Goal: Find contact information: Find contact information

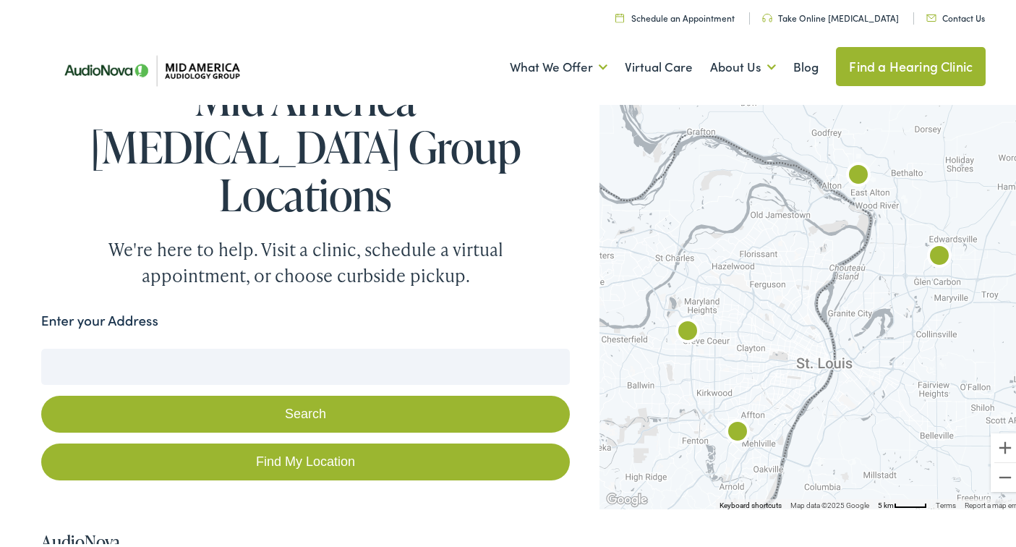
click at [681, 327] on img "AudioNova" at bounding box center [687, 329] width 35 height 35
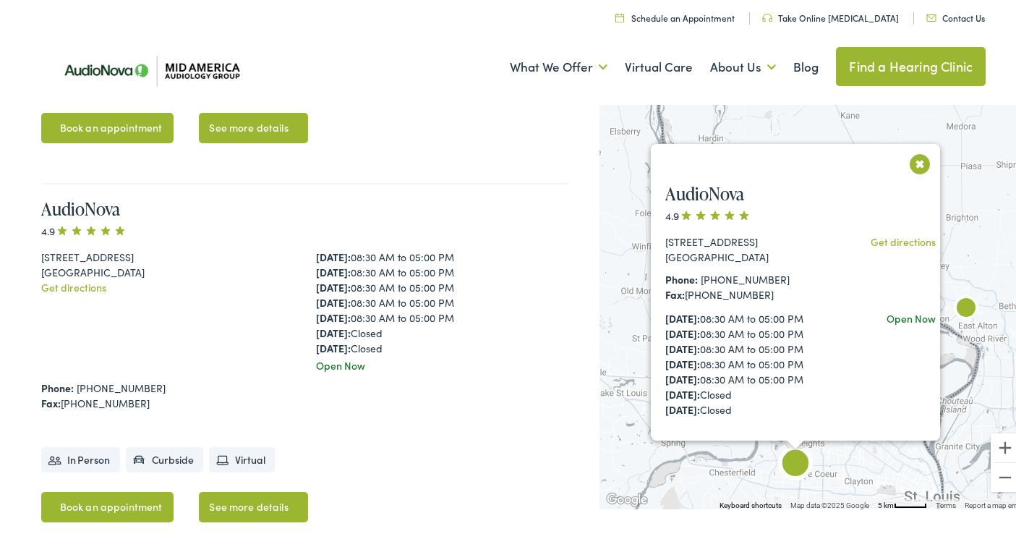
scroll to position [714, 0]
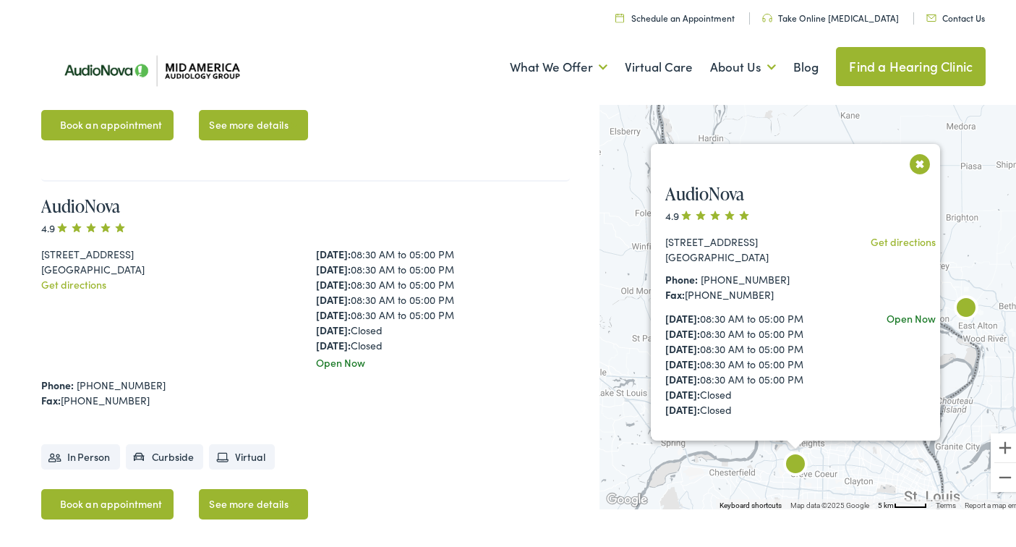
click at [795, 466] on img "AudioNova" at bounding box center [795, 463] width 35 height 35
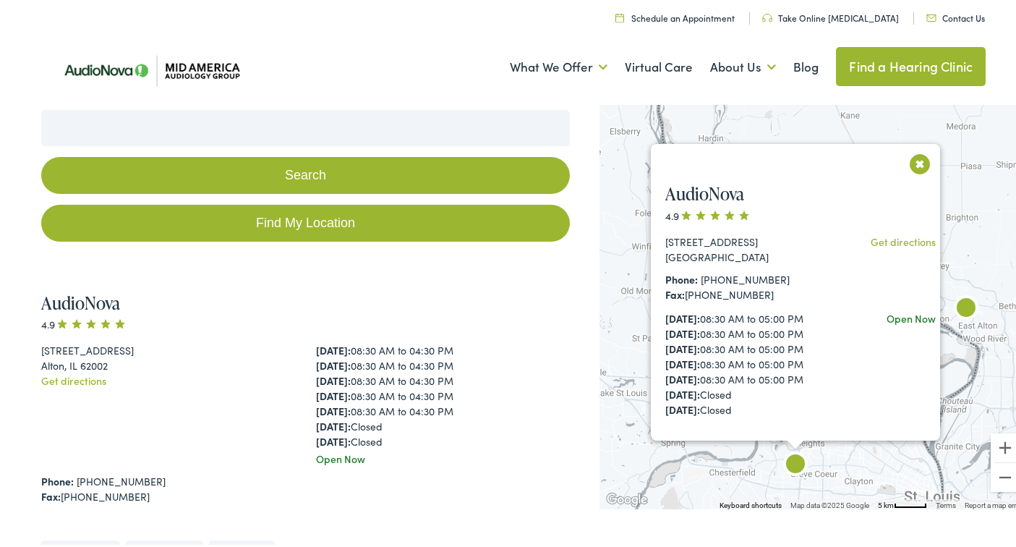
scroll to position [229, 0]
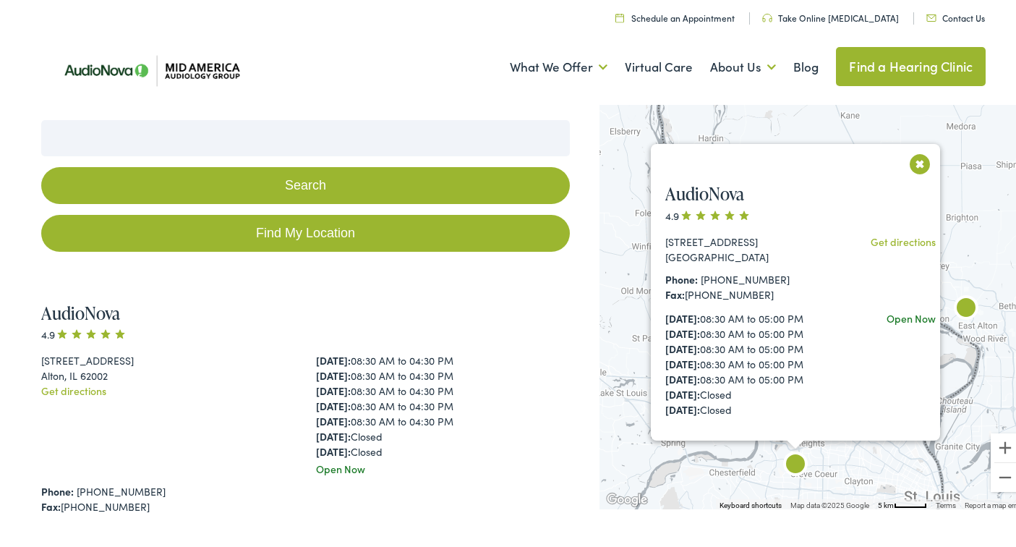
click at [912, 160] on button "Close" at bounding box center [920, 160] width 25 height 25
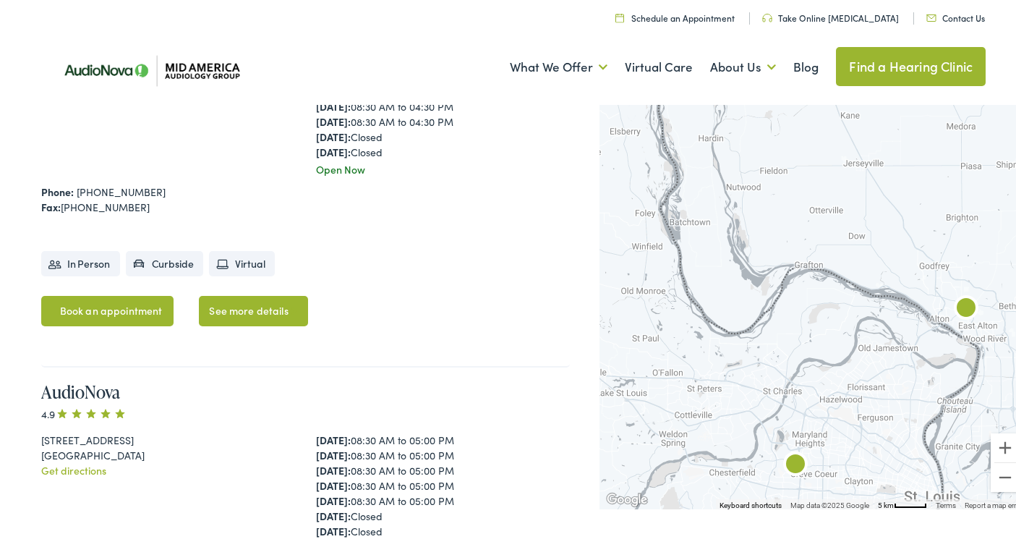
scroll to position [516, 0]
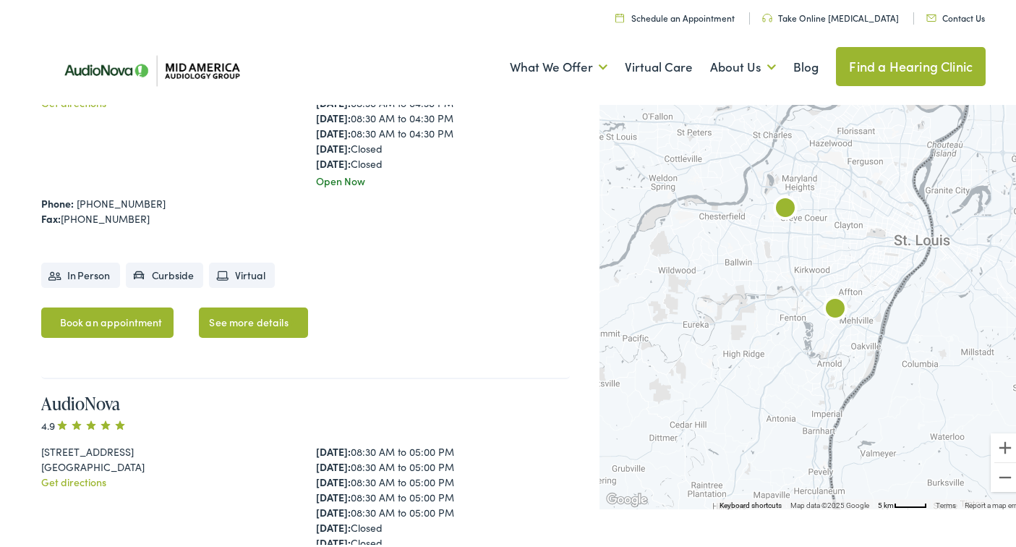
drag, startPoint x: 879, startPoint y: 456, endPoint x: 869, endPoint y: 195, distance: 260.6
click at [869, 195] on div at bounding box center [813, 302] width 427 height 409
click at [829, 304] on img "AudioNova" at bounding box center [835, 307] width 35 height 35
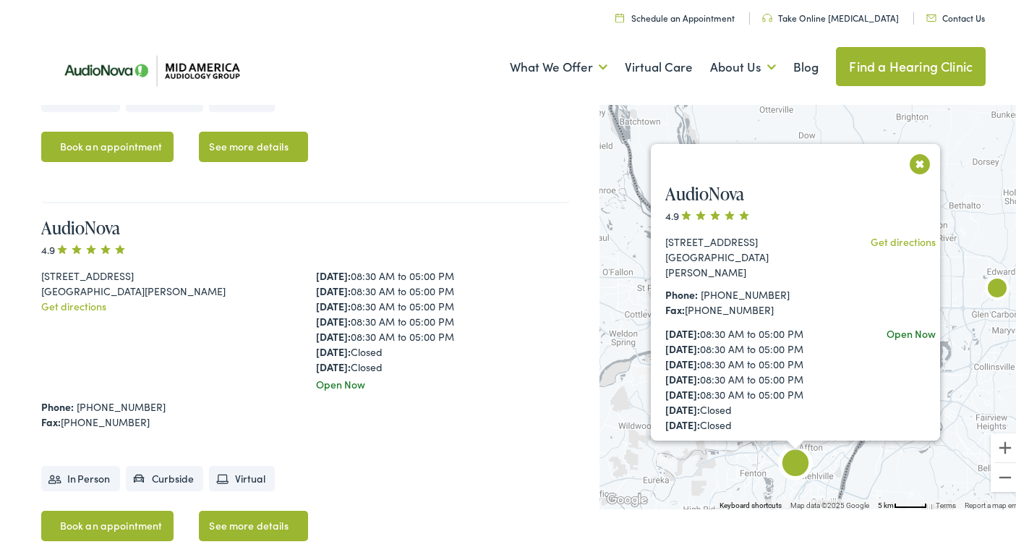
scroll to position [1470, 0]
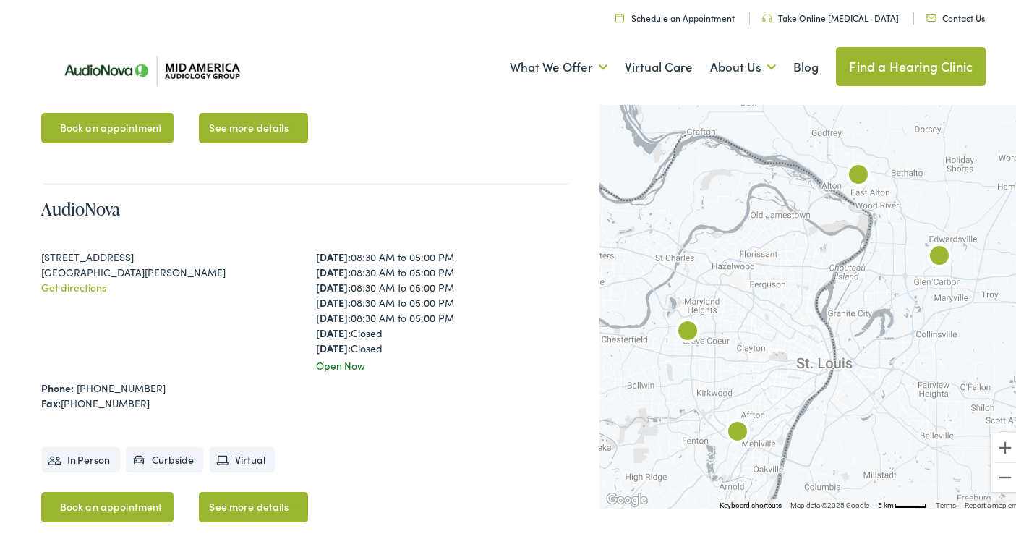
scroll to position [1470, 0]
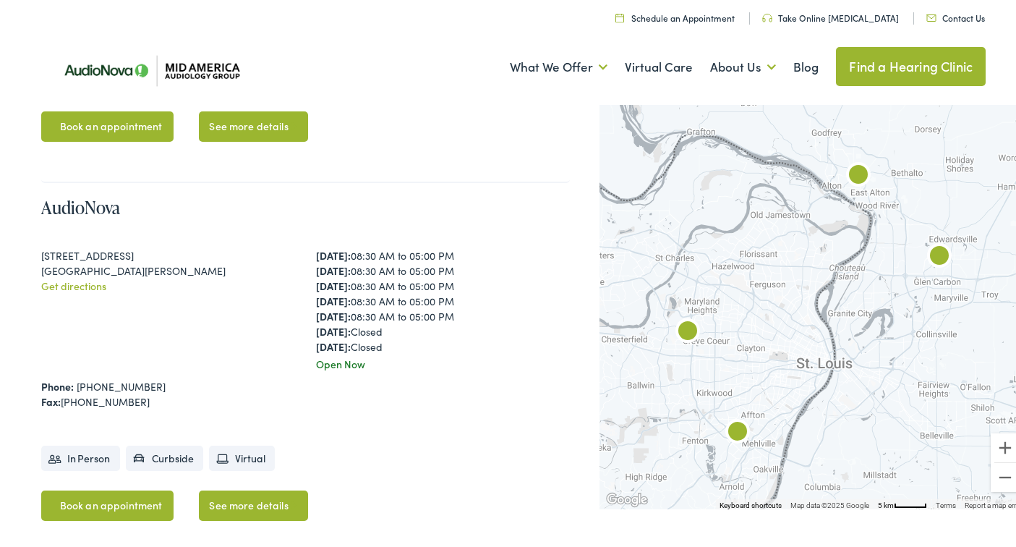
click at [217, 58] on img at bounding box center [146, 68] width 210 height 70
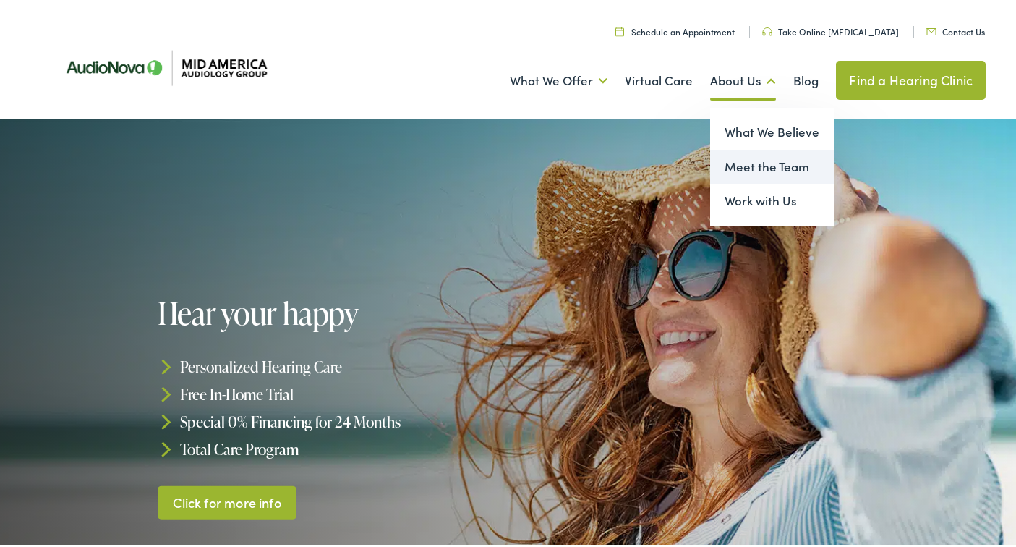
click at [740, 166] on link "Meet the Team" at bounding box center [772, 164] width 124 height 35
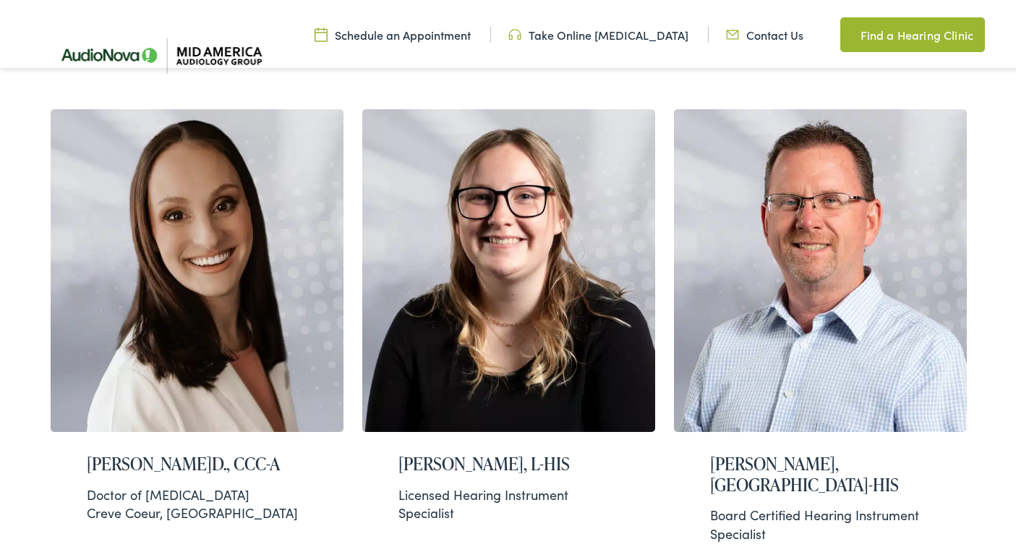
scroll to position [1220, 0]
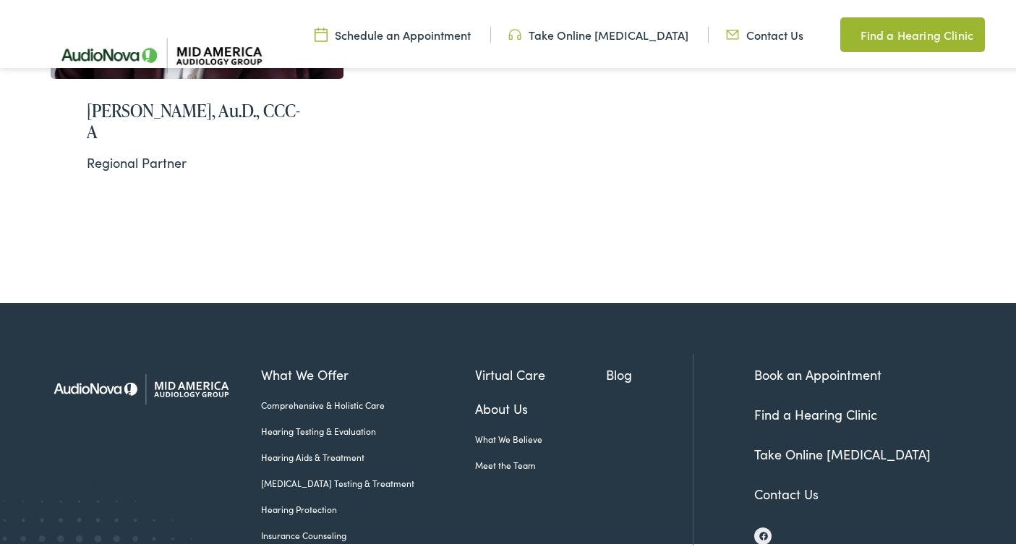
click at [775, 482] on link "Contact Us" at bounding box center [786, 491] width 64 height 18
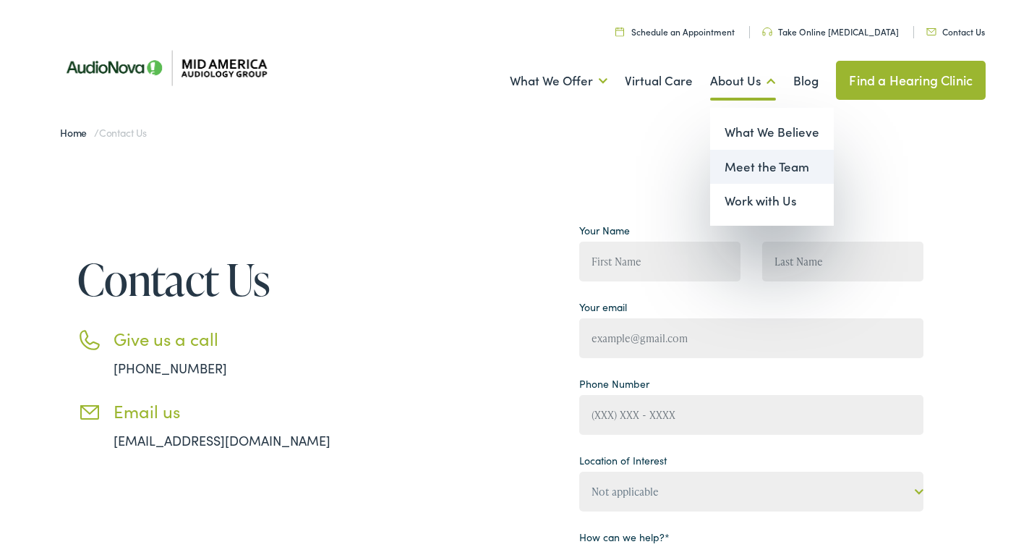
click at [744, 169] on link "Meet the Team" at bounding box center [772, 164] width 124 height 35
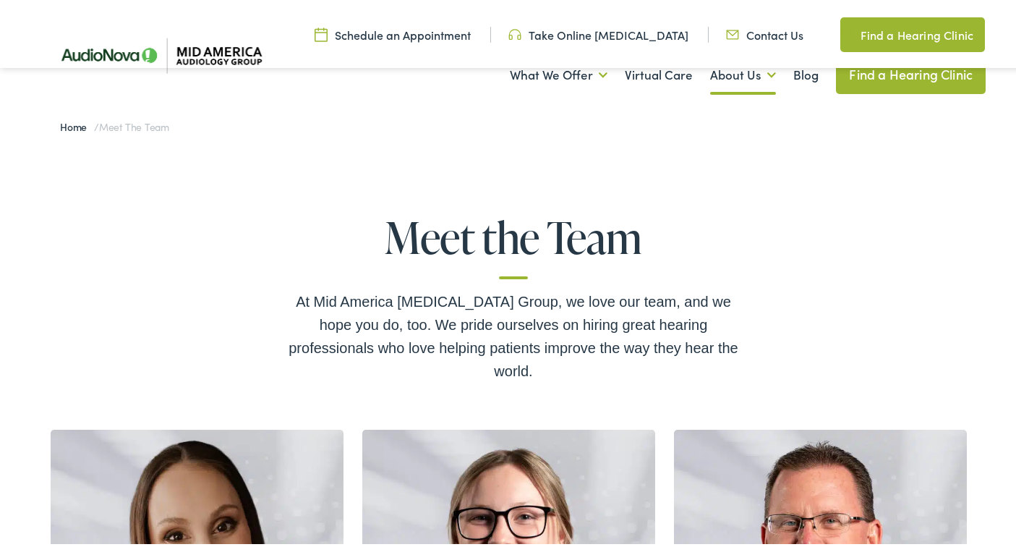
scroll to position [1220, 0]
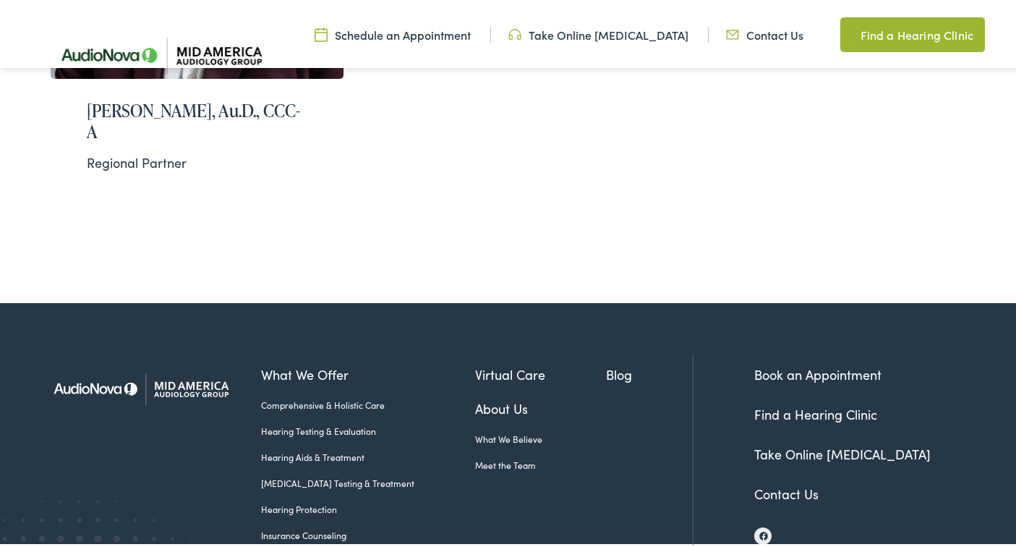
click at [761, 482] on link "Contact Us" at bounding box center [786, 491] width 64 height 18
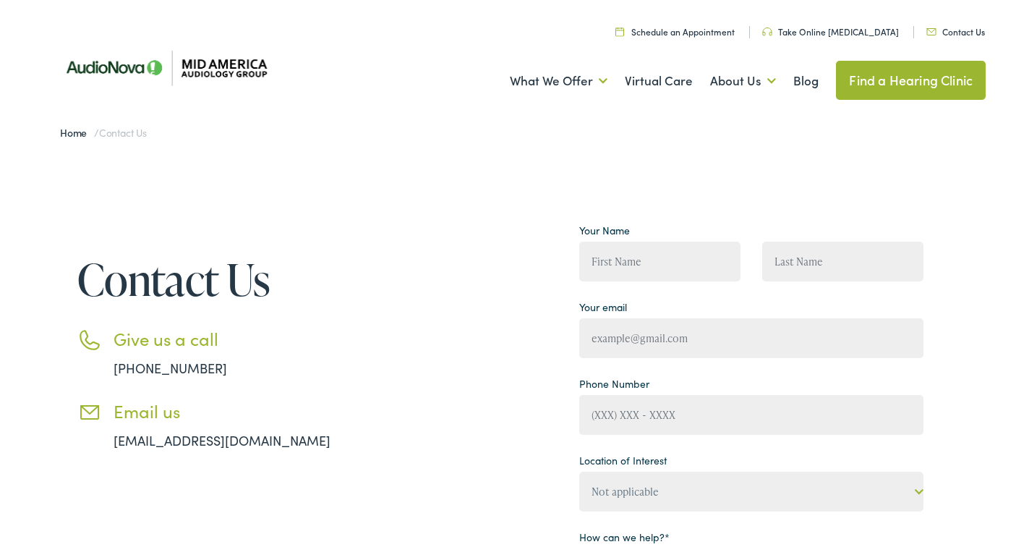
click at [114, 444] on link "[EMAIL_ADDRESS][DOMAIN_NAME]" at bounding box center [222, 437] width 217 height 18
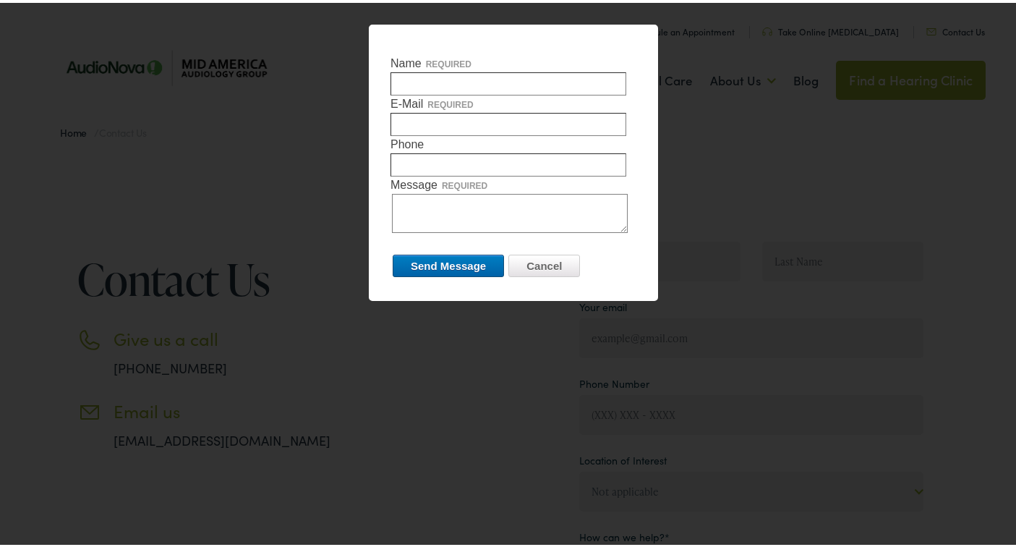
click at [114, 444] on div at bounding box center [513, 273] width 1027 height 547
click at [530, 265] on input "Cancel" at bounding box center [544, 263] width 72 height 22
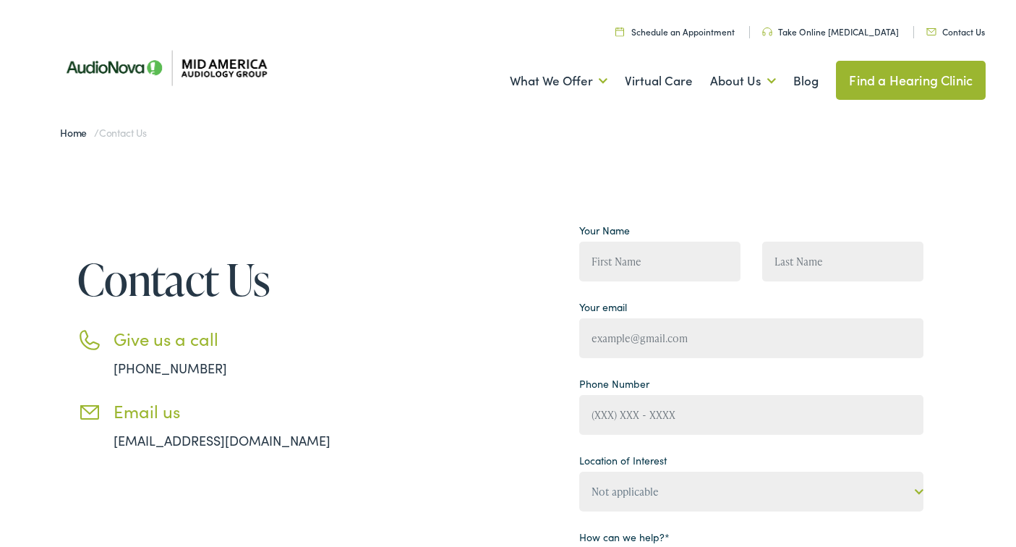
drag, startPoint x: 114, startPoint y: 451, endPoint x: 103, endPoint y: 442, distance: 14.4
click at [103, 442] on div "Contact Us Give us a call [PHONE_NUMBER] Email us [EMAIL_ADDRESS][DOMAIN_NAME]" at bounding box center [207, 506] width 333 height 581
copy link "[EMAIL_ADDRESS][DOMAIN_NAME]"
click at [400, 129] on div "Home / Contact Us" at bounding box center [513, 130] width 955 height 29
